Goal: Information Seeking & Learning: Find specific fact

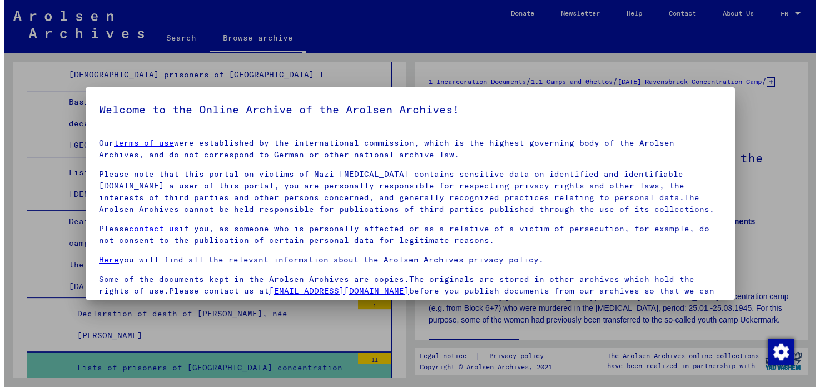
scroll to position [94, 0]
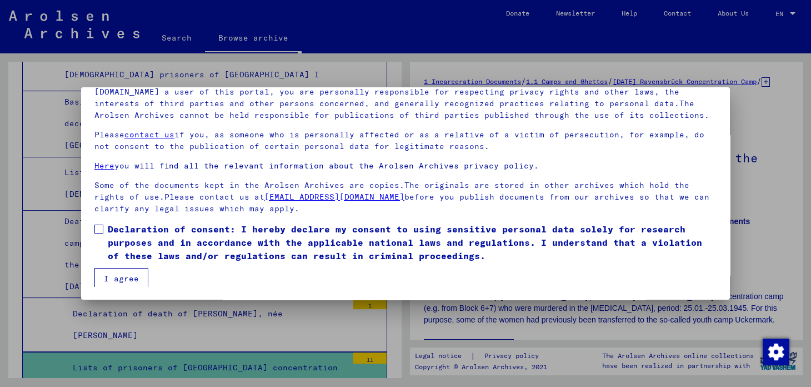
click at [94, 231] on span at bounding box center [98, 228] width 9 height 9
click at [129, 281] on button "I agree" at bounding box center [121, 278] width 54 height 21
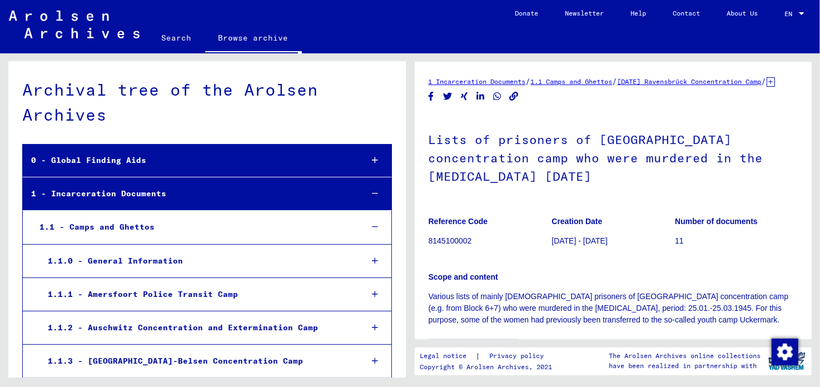
scroll to position [0, 0]
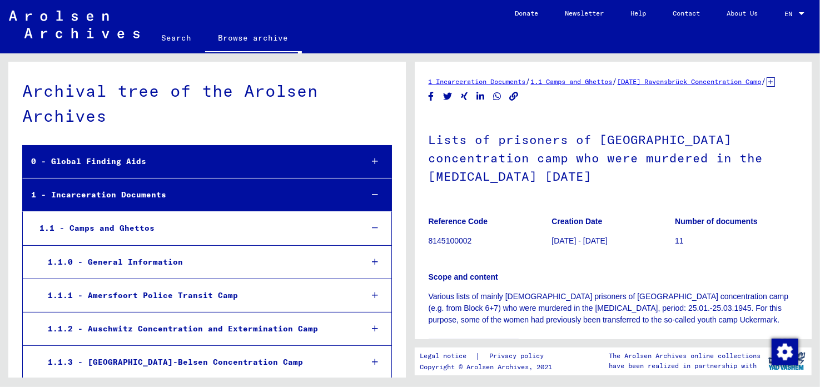
click at [182, 36] on link "Search" at bounding box center [176, 37] width 57 height 27
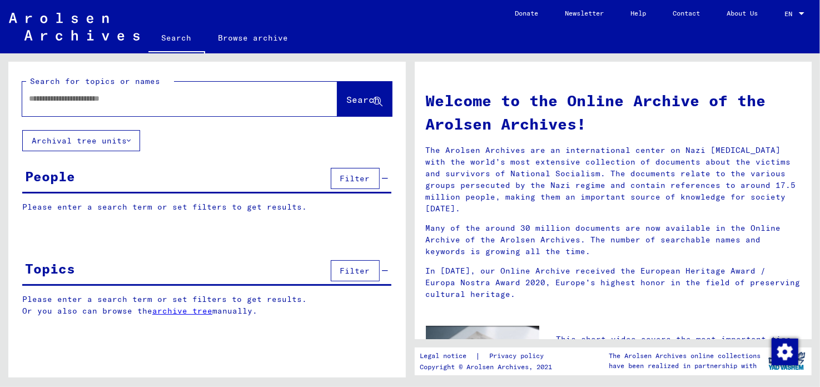
click at [83, 101] on input "text" at bounding box center [166, 99] width 275 height 12
type input "**********"
click at [358, 103] on span "Search" at bounding box center [363, 99] width 33 height 11
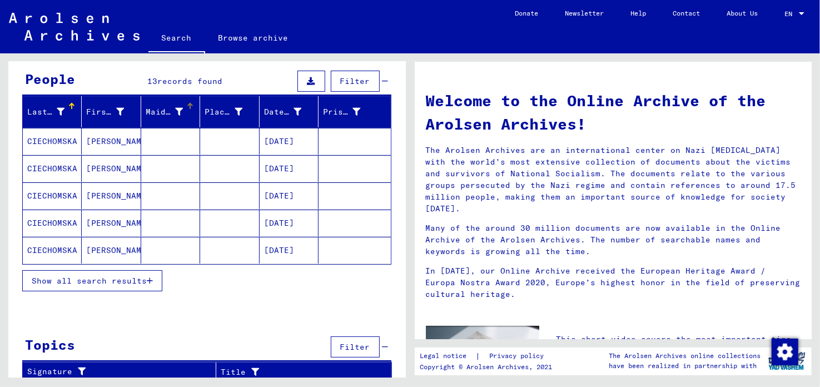
scroll to position [99, 0]
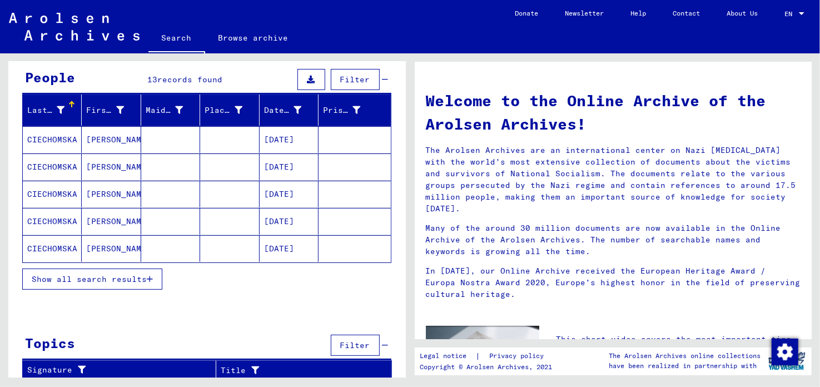
click at [123, 278] on span "Show all search results" at bounding box center [89, 279] width 115 height 10
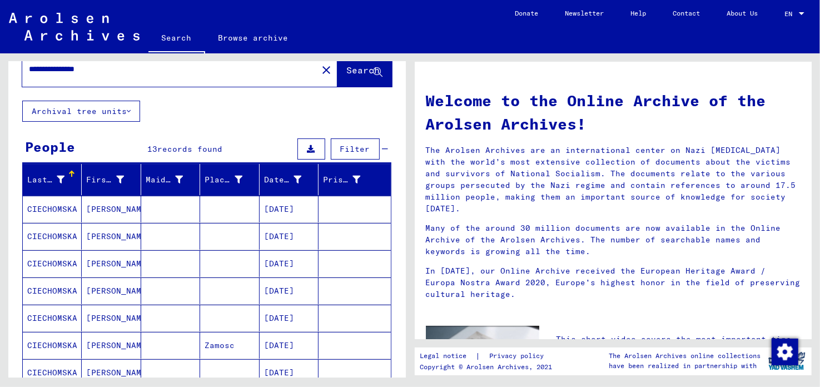
scroll to position [55, 0]
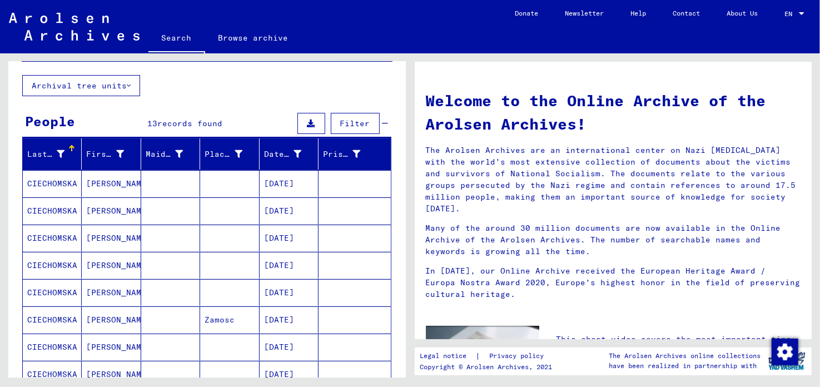
click at [300, 183] on mat-cell "[DATE]" at bounding box center [288, 183] width 59 height 27
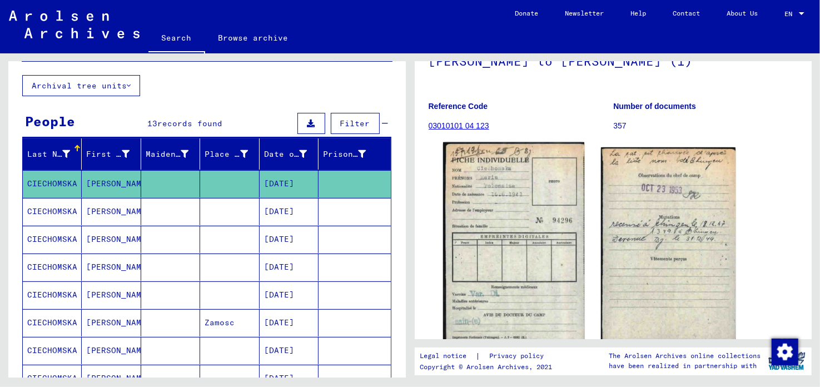
scroll to position [111, 0]
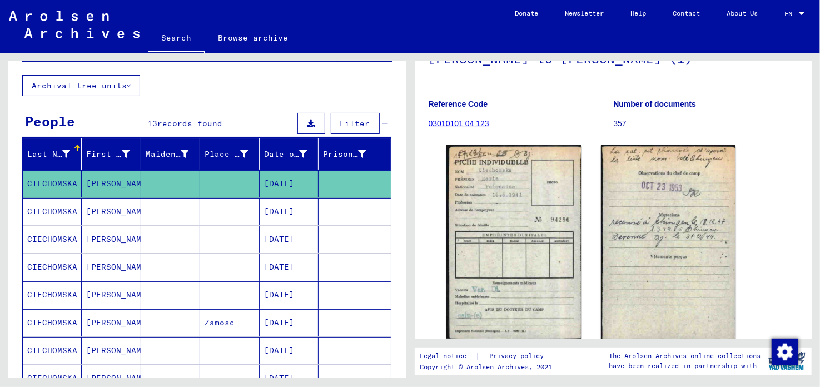
click at [104, 207] on mat-cell "[PERSON_NAME]" at bounding box center [111, 211] width 59 height 27
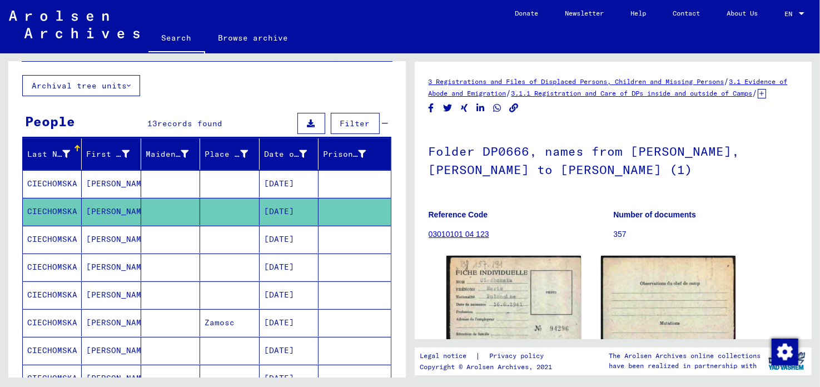
click at [115, 238] on mat-cell "[PERSON_NAME]" at bounding box center [111, 239] width 59 height 27
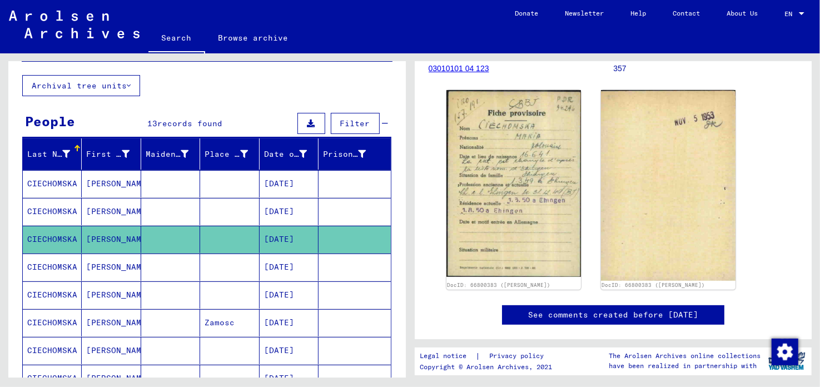
scroll to position [167, 0]
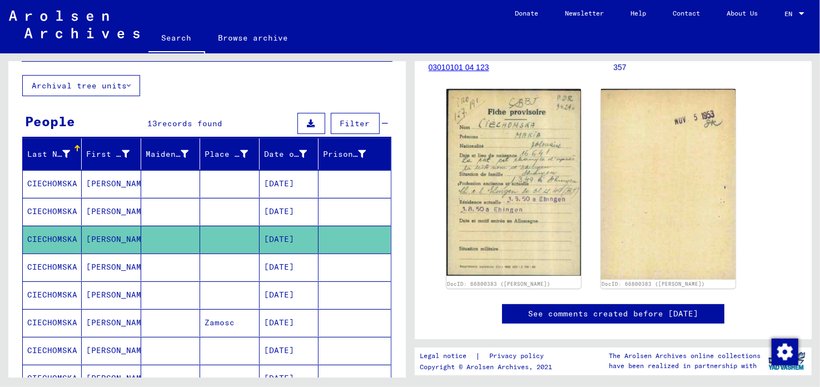
click at [125, 292] on mat-cell "[PERSON_NAME]" at bounding box center [111, 294] width 59 height 27
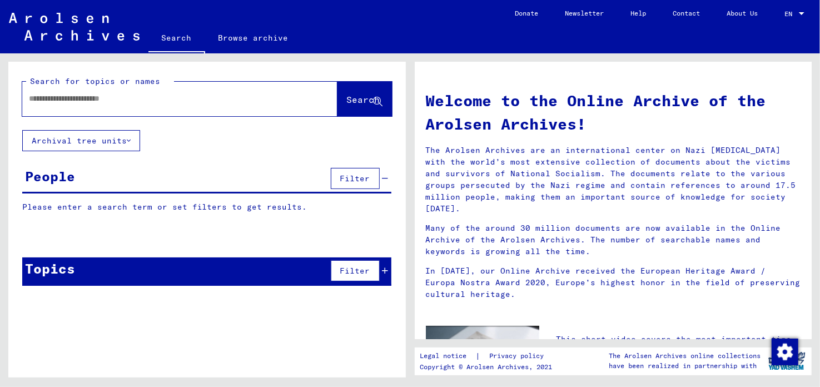
click at [97, 101] on input "text" at bounding box center [166, 99] width 275 height 12
type input "**********"
